Goal: Task Accomplishment & Management: Use online tool/utility

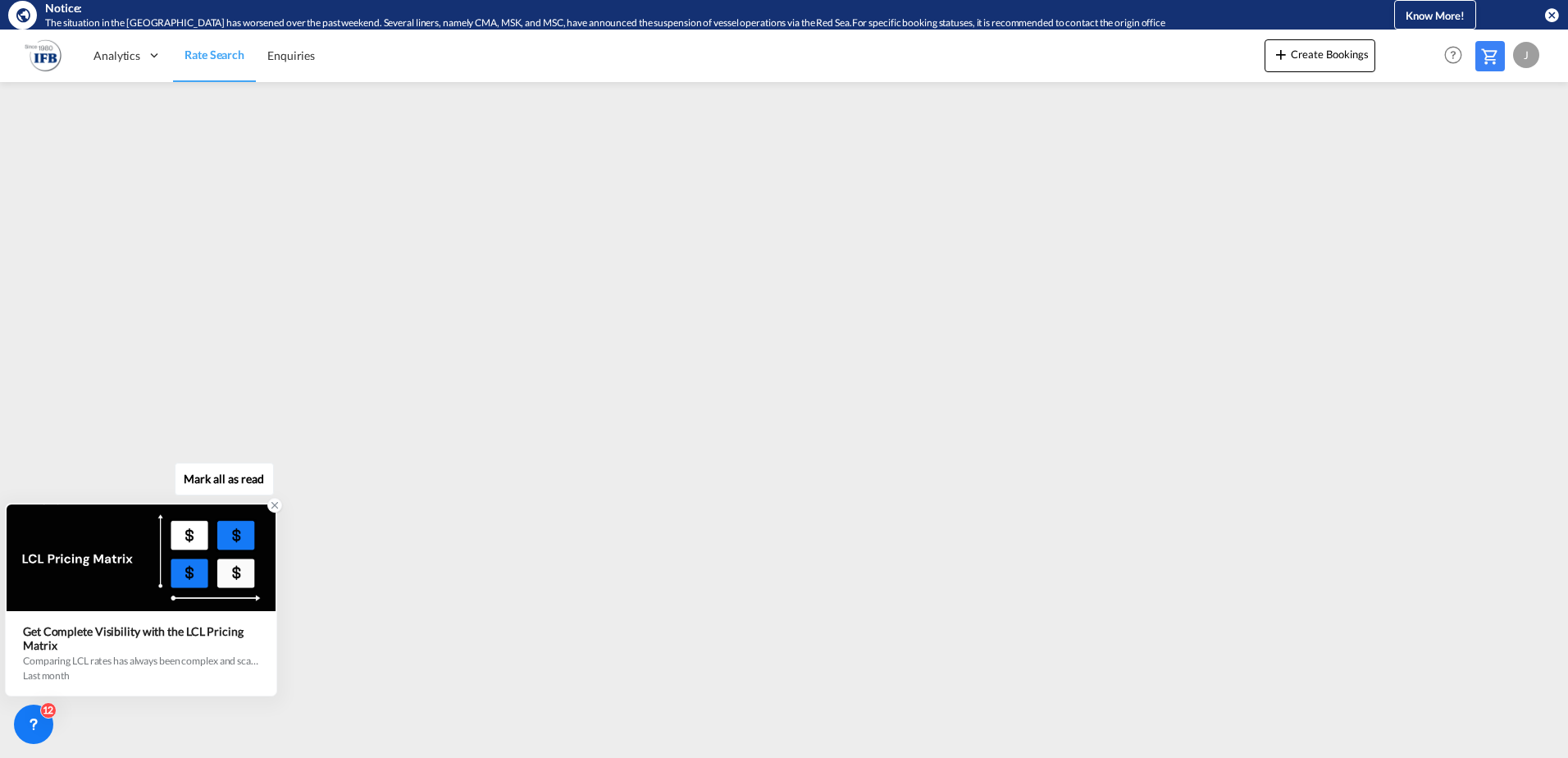
click at [275, 505] on icon at bounding box center [275, 505] width 6 height 6
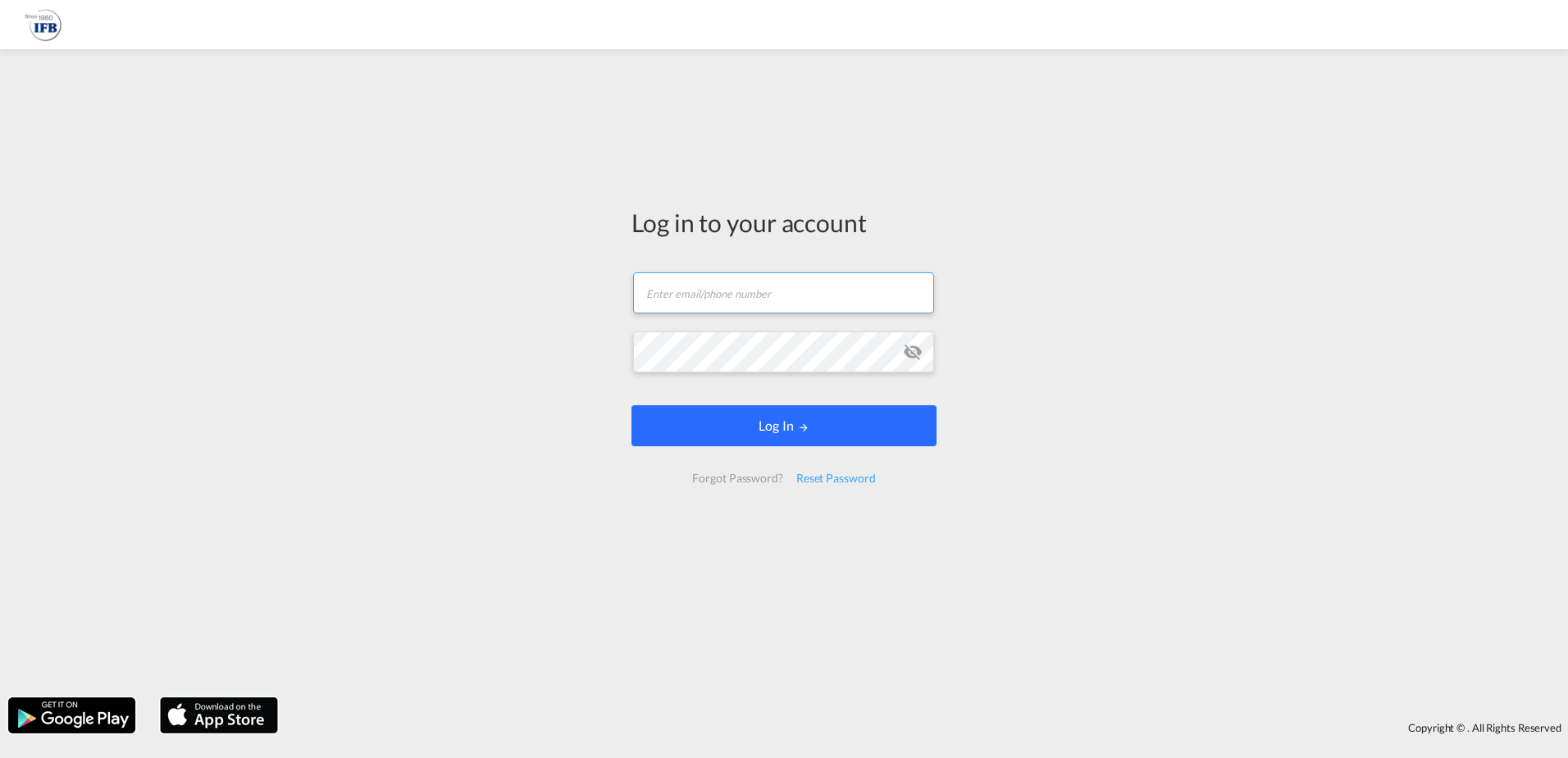
type input "[PERSON_NAME][EMAIL_ADDRESS][PERSON_NAME][DOMAIN_NAME]"
click at [721, 432] on button "Log In" at bounding box center [784, 425] width 305 height 41
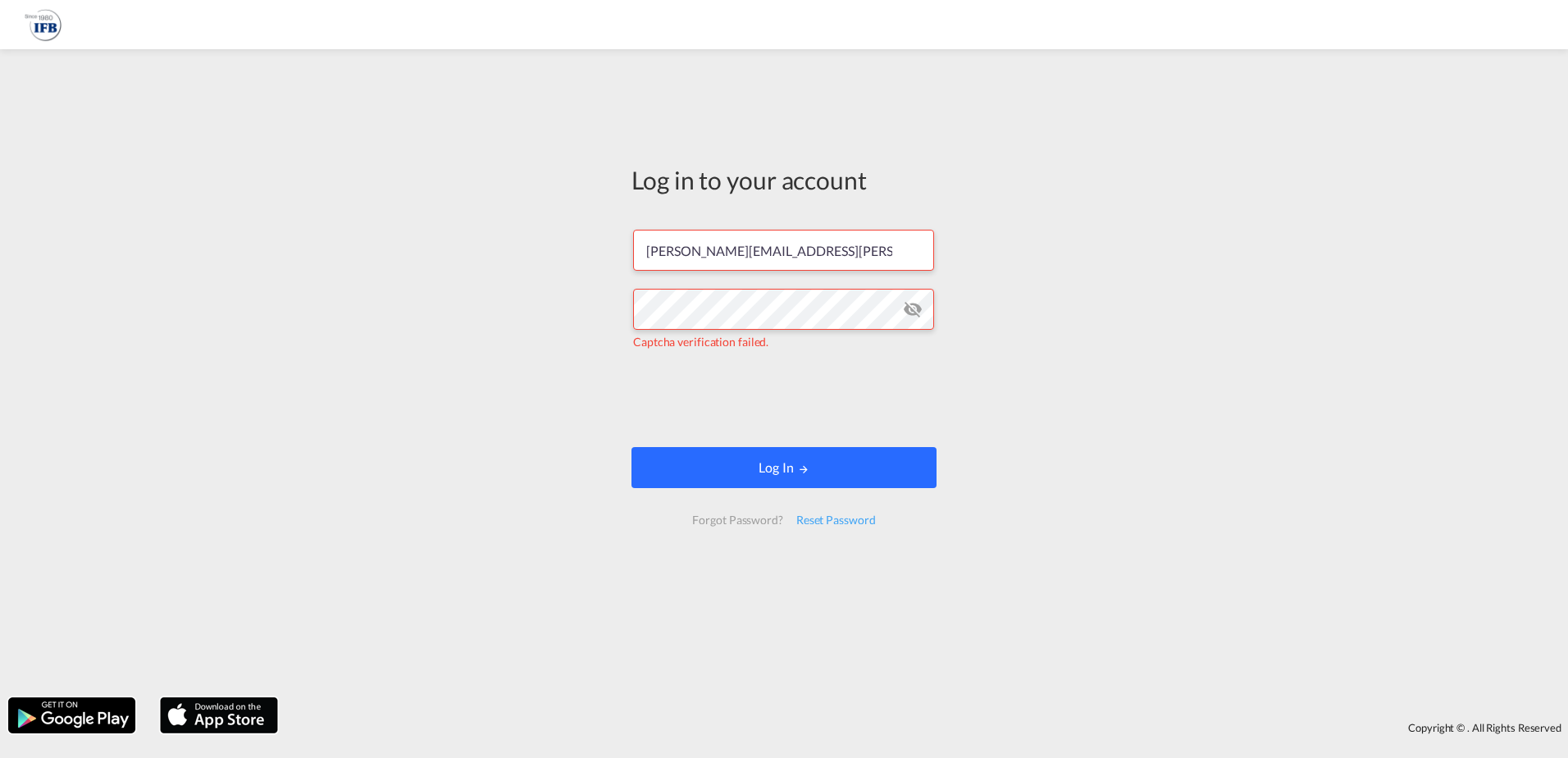
click at [718, 455] on button "Log In" at bounding box center [784, 467] width 305 height 41
